Goal: Task Accomplishment & Management: Manage account settings

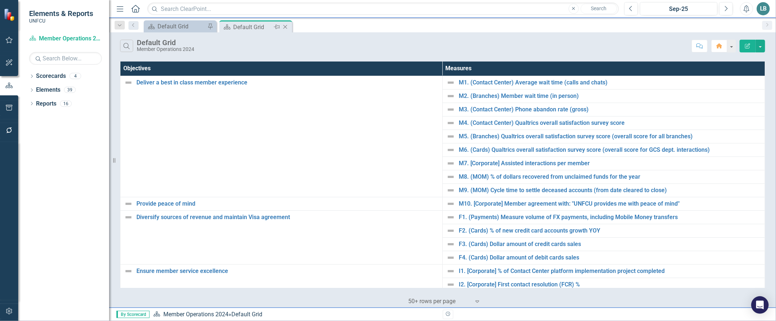
click at [285, 26] on icon "Close" at bounding box center [285, 27] width 7 height 6
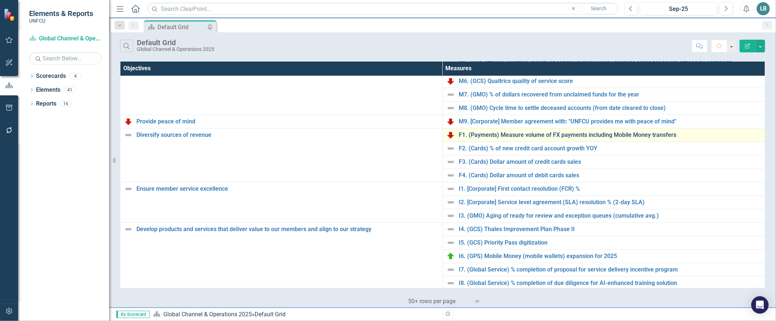
scroll to position [81, 0]
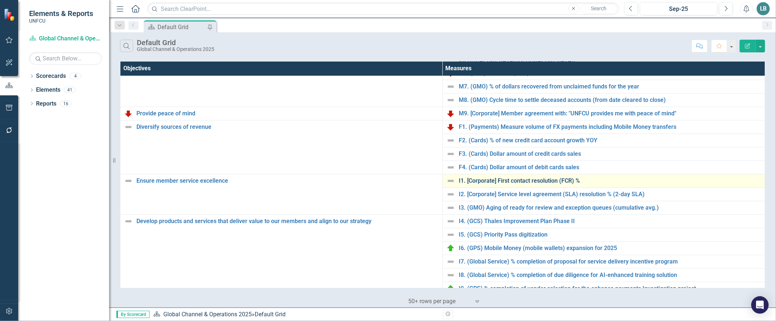
click at [511, 182] on link "I1. [Corporate] First contact resolution (FCR) %" at bounding box center [610, 181] width 302 height 7
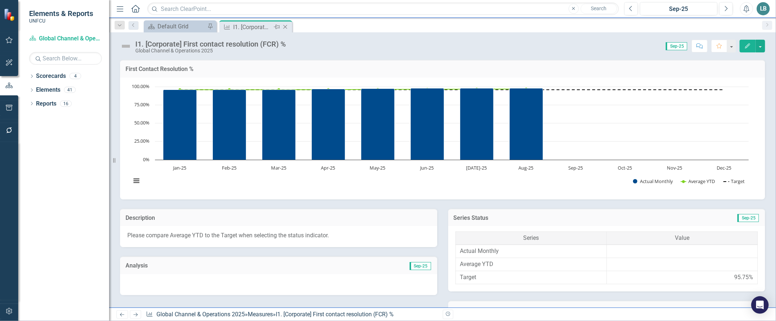
click at [285, 28] on icon "Close" at bounding box center [285, 27] width 7 height 6
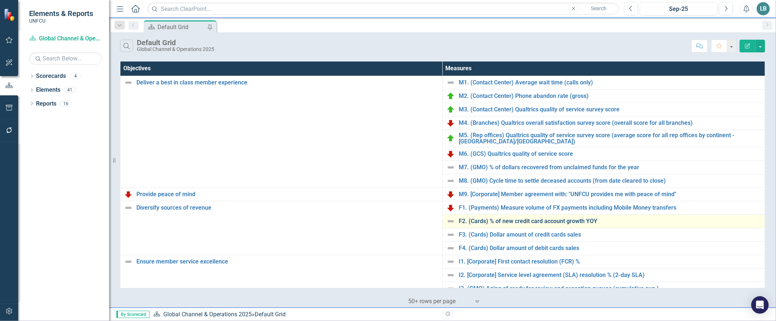
scroll to position [187, 0]
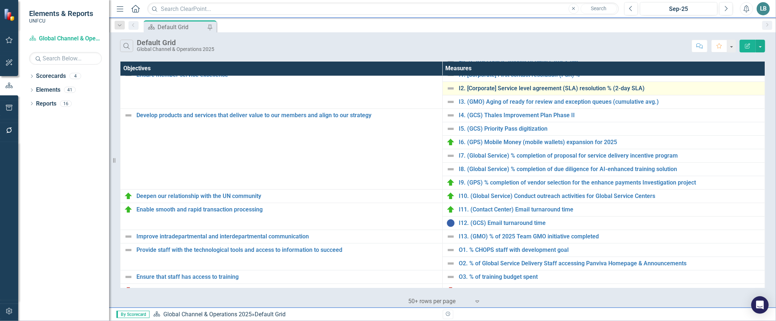
click at [482, 87] on link "I2. [Corporate] Service level agreement (SLA) resolution % (2-day SLA)" at bounding box center [610, 88] width 302 height 7
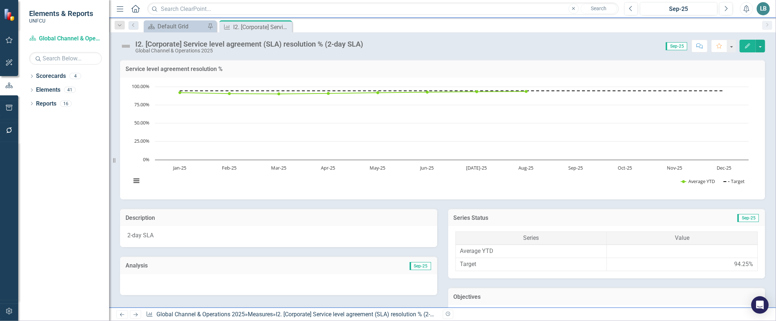
scroll to position [294, 0]
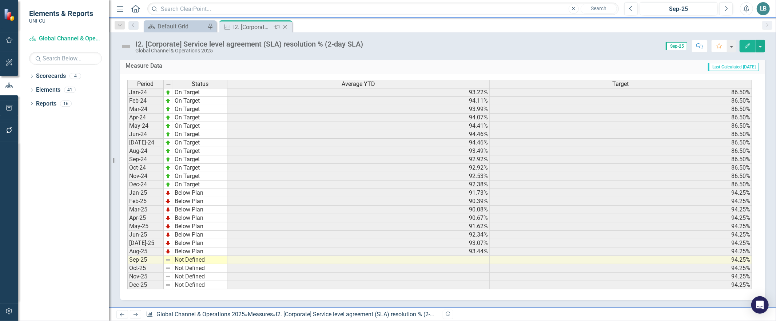
click at [284, 24] on icon "Close" at bounding box center [285, 27] width 7 height 6
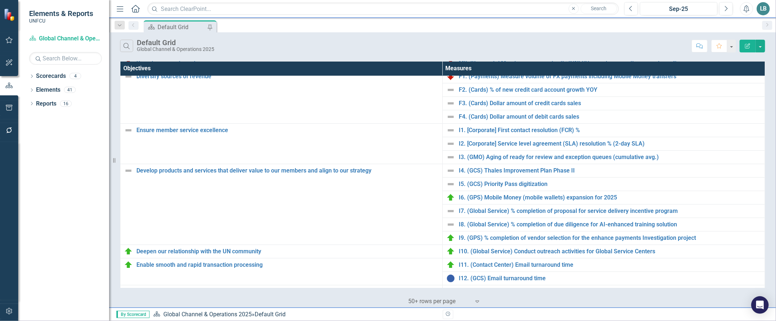
scroll to position [153, 0]
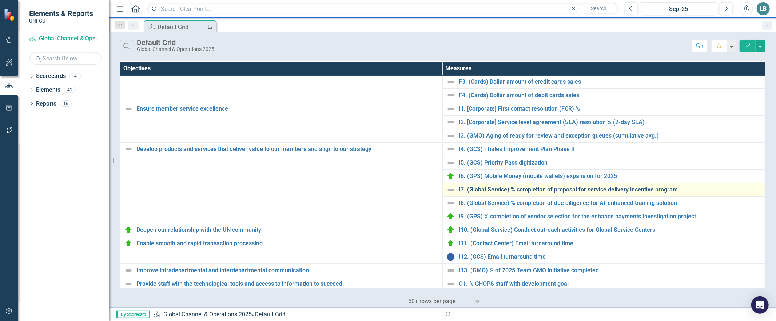
click at [481, 189] on link "I7. (Global Service) % completion of proposal for service delivery incentive pr…" at bounding box center [610, 189] width 302 height 7
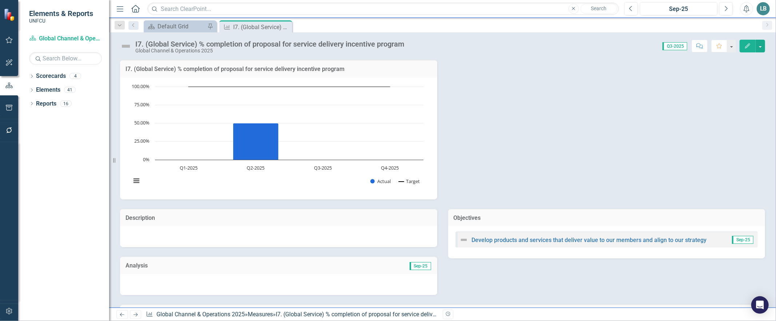
scroll to position [151, 0]
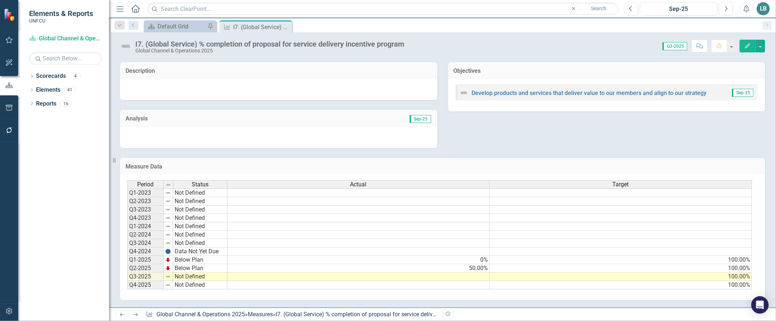
click at [448, 273] on td at bounding box center [358, 277] width 262 height 8
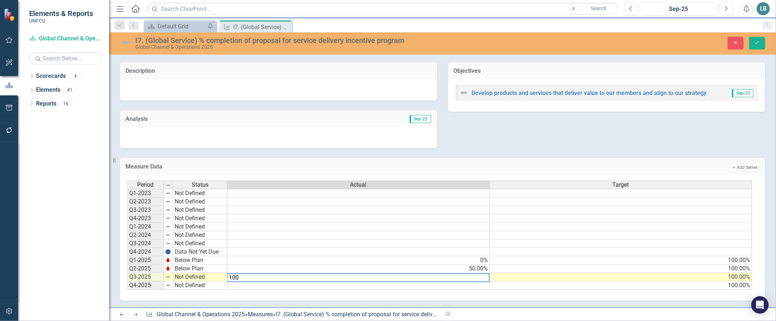
type textarea "100"
click at [249, 281] on td at bounding box center [358, 285] width 262 height 8
click at [186, 273] on td "Not Defined" at bounding box center [200, 277] width 54 height 8
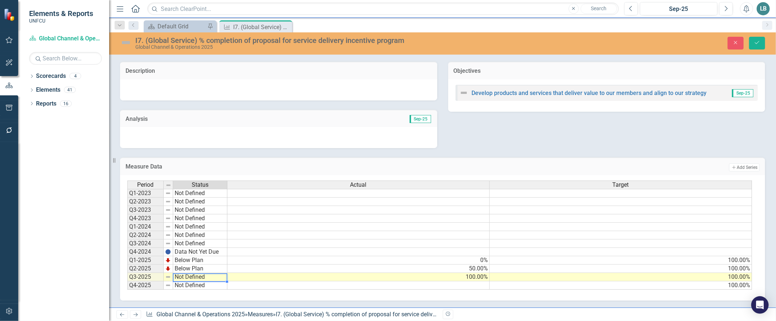
click at [186, 273] on td "Not Defined" at bounding box center [200, 277] width 54 height 8
type textarea "On Target"
click at [191, 237] on div "Period Status Actual Target Q1-2023 Not Defined Q2-2023 Not Defined Q3-2023 Not…" at bounding box center [439, 236] width 625 height 110
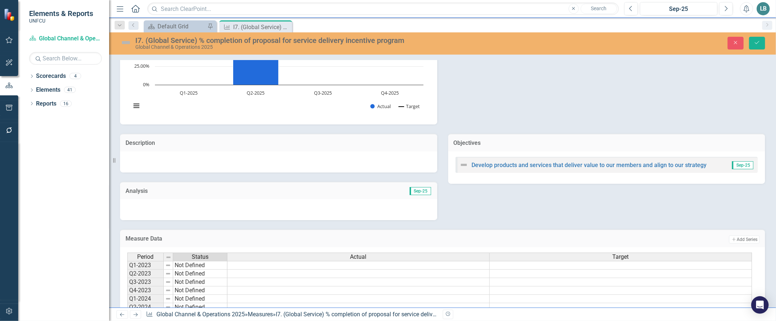
scroll to position [152, 0]
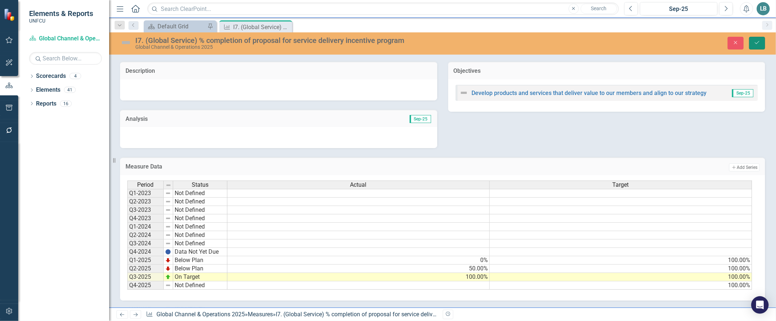
click at [756, 45] on icon "Save" at bounding box center [757, 42] width 7 height 5
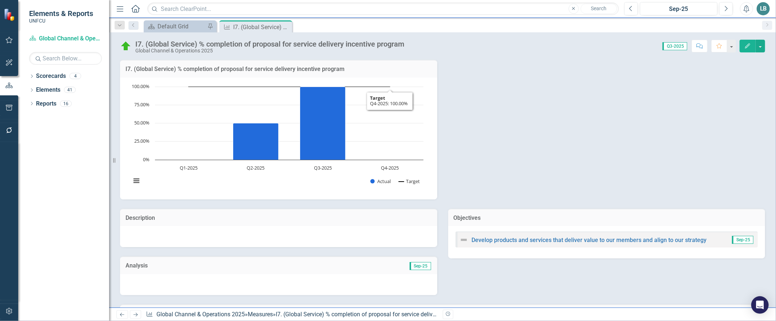
scroll to position [151, 0]
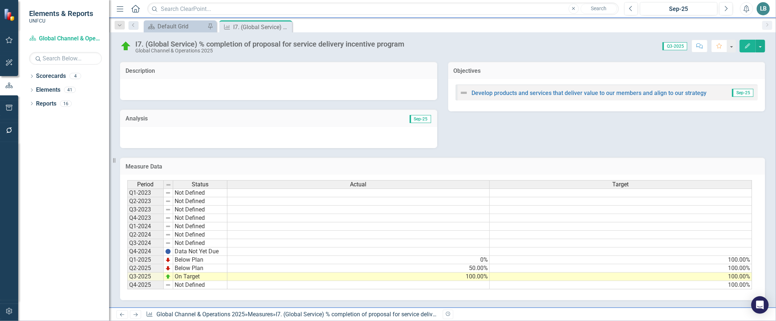
click at [183, 264] on td "Below Plan" at bounding box center [200, 268] width 54 height 8
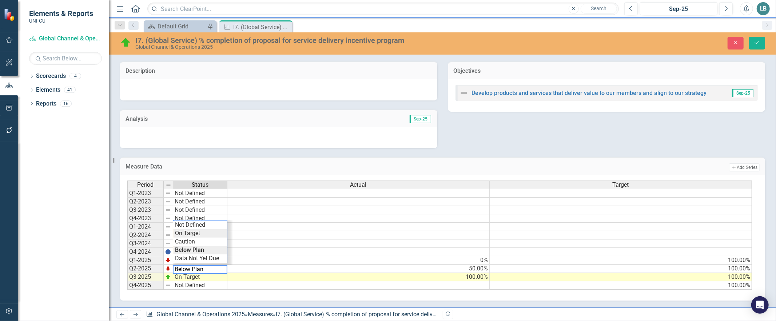
type textarea "On Target"
click at [189, 224] on div "Period Status Actual Target Q1-2023 Not Defined Q2-2023 Not Defined Q3-2023 Not…" at bounding box center [439, 236] width 625 height 110
click at [758, 45] on button "Save" at bounding box center [757, 43] width 16 height 13
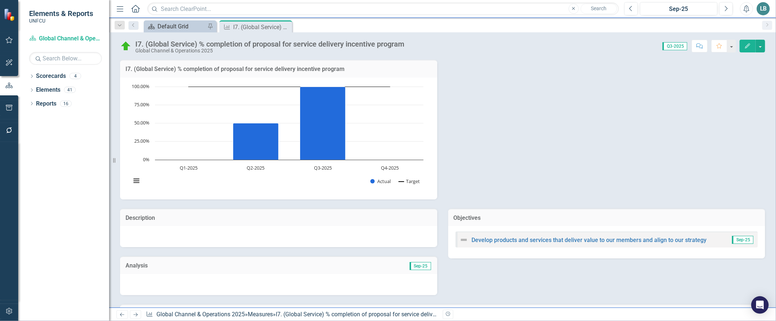
click at [190, 27] on div "Default Grid" at bounding box center [182, 26] width 48 height 9
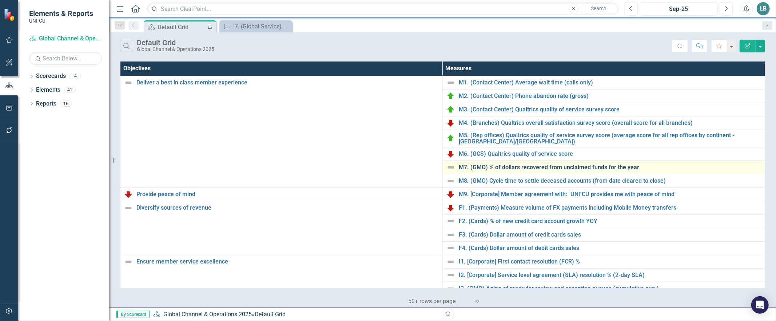
scroll to position [197, 0]
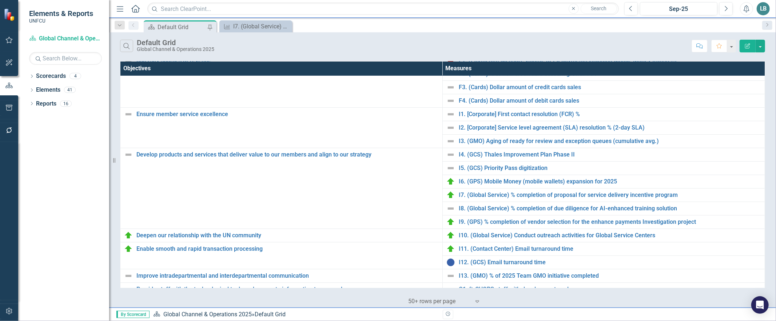
scroll to position [157, 0]
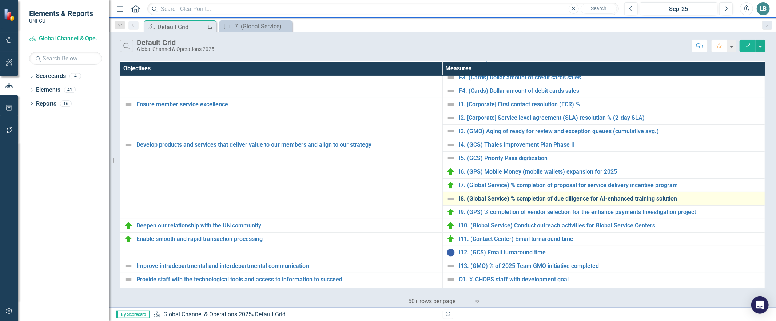
click at [497, 198] on link "I8. (Global Service) % completion of due diligence for AI-enhanced training sol…" at bounding box center [610, 198] width 302 height 7
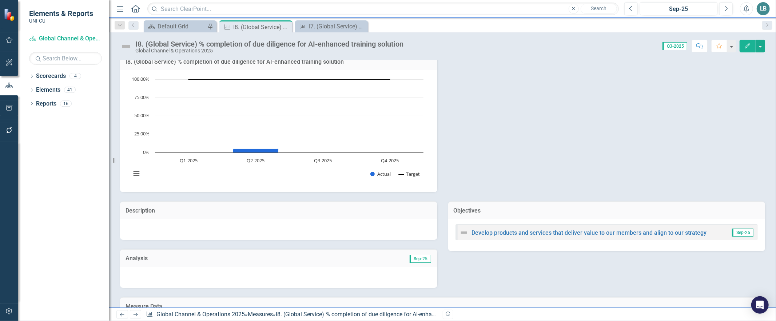
scroll to position [151, 0]
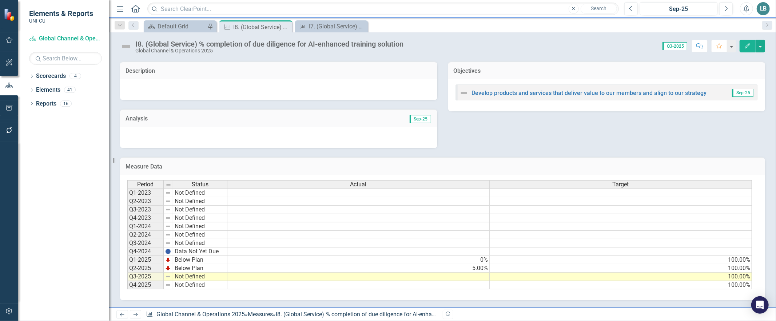
click at [456, 273] on td at bounding box center [358, 277] width 262 height 8
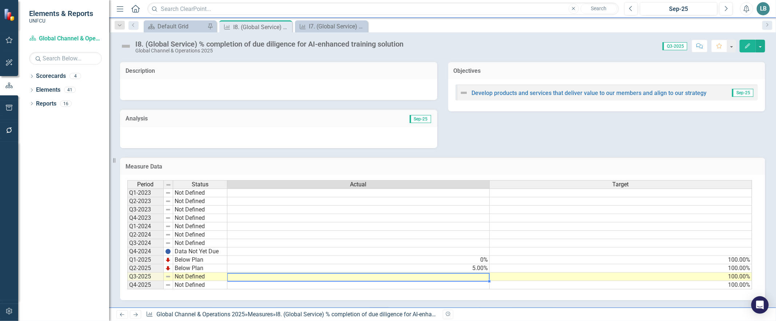
click at [456, 273] on td at bounding box center [358, 277] width 262 height 8
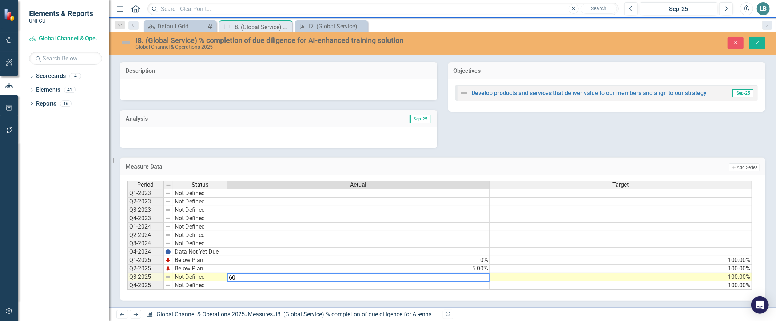
type textarea "60"
click at [427, 291] on div "Period Status Actual Target Q1-2023 Not Defined Q2-2023 Not Defined Q3-2023 Not…" at bounding box center [442, 238] width 645 height 126
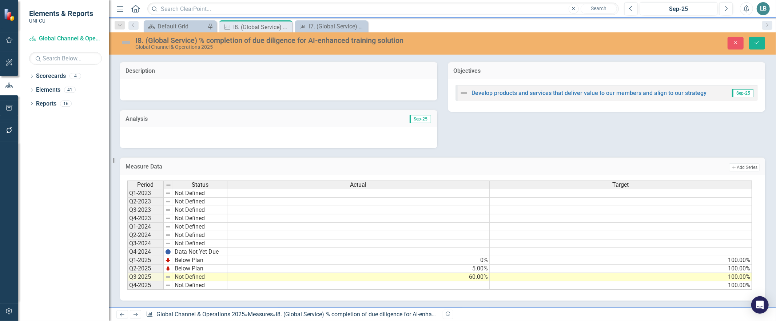
click at [180, 273] on td "Not Defined" at bounding box center [200, 277] width 54 height 8
type textarea "On Target"
click at [189, 237] on div "Period Status Actual Target Q1-2023 Not Defined Q2-2023 Not Defined Q3-2023 Not…" at bounding box center [439, 236] width 625 height 110
click at [756, 37] on button "Save" at bounding box center [757, 43] width 16 height 13
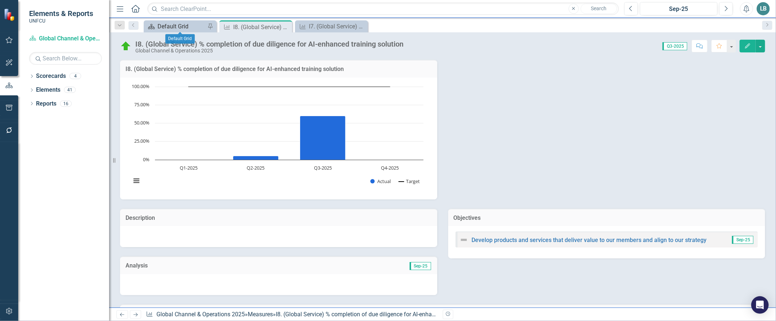
click at [177, 23] on div "Default Grid" at bounding box center [182, 26] width 48 height 9
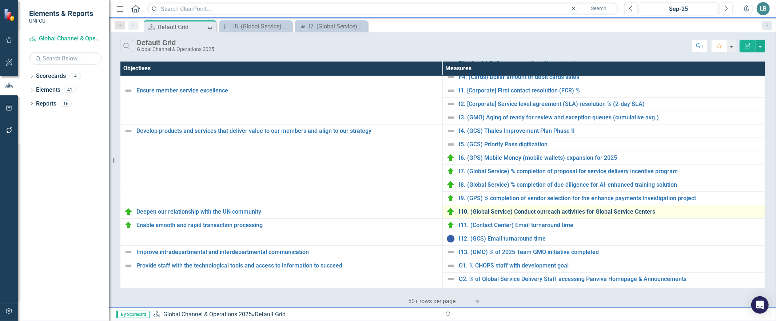
scroll to position [197, 0]
